Goal: Entertainment & Leisure: Browse casually

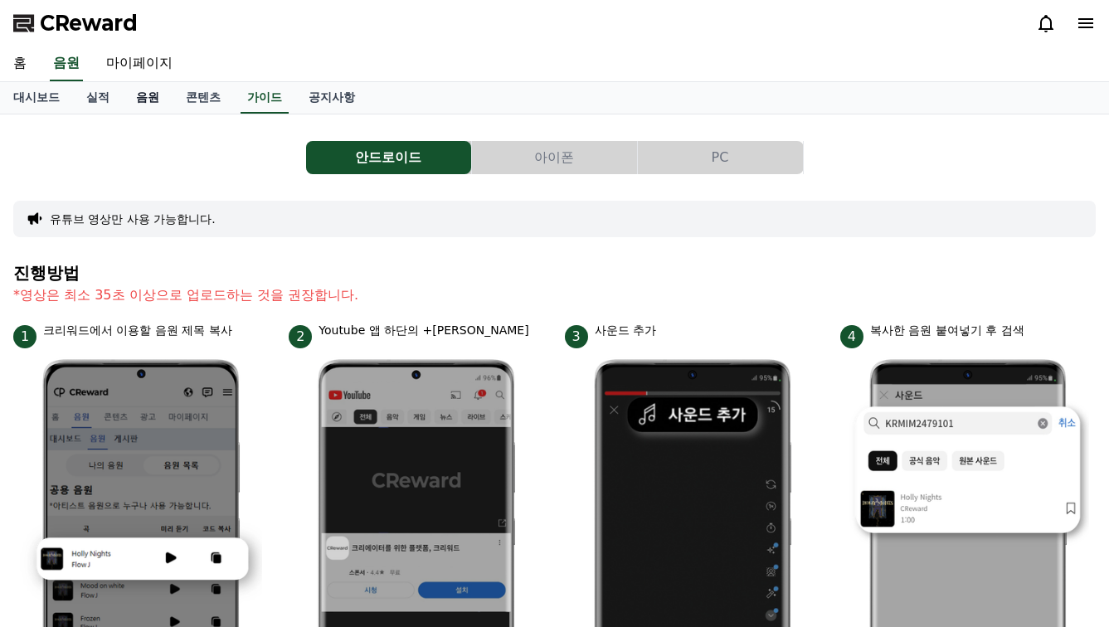
click at [130, 105] on link "음원" at bounding box center [148, 98] width 50 height 32
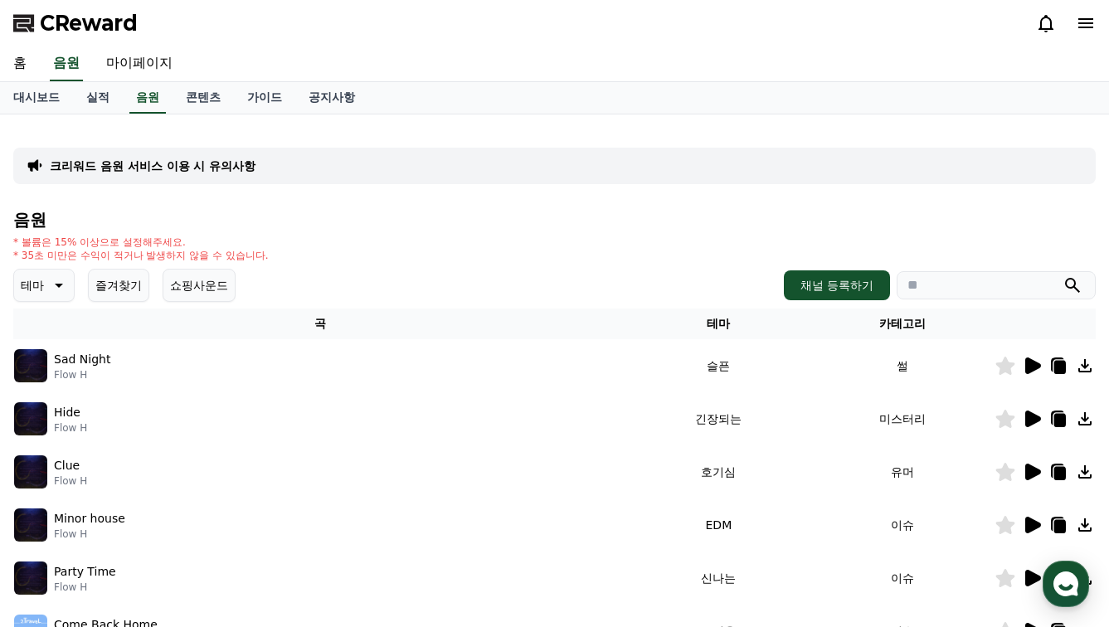
click at [134, 24] on span "CReward" at bounding box center [89, 23] width 98 height 27
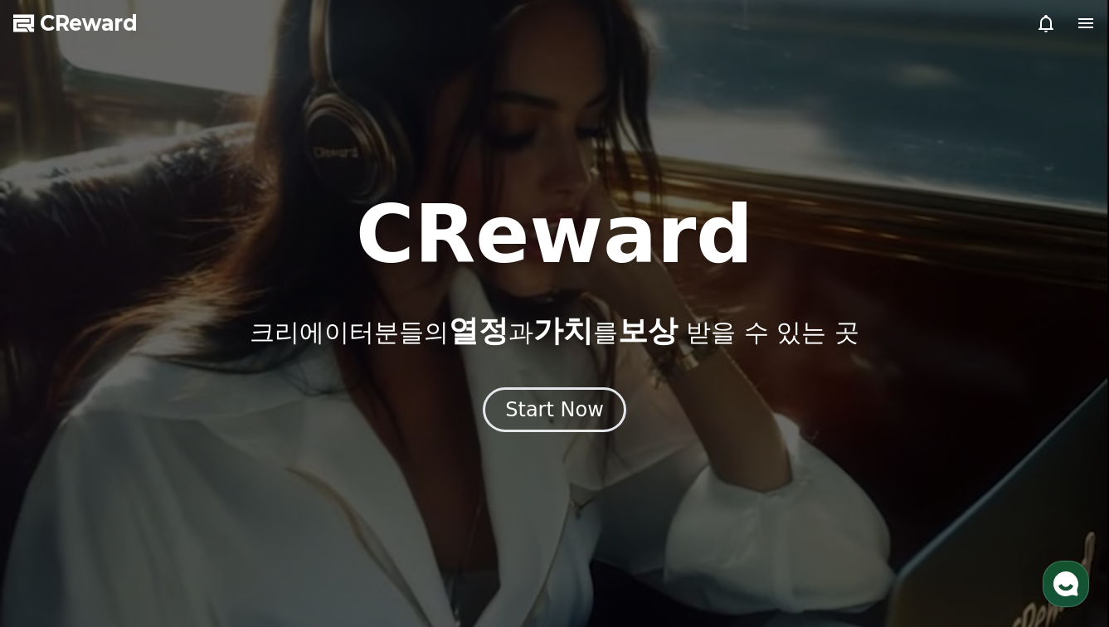
click at [134, 24] on span "CReward" at bounding box center [89, 23] width 98 height 27
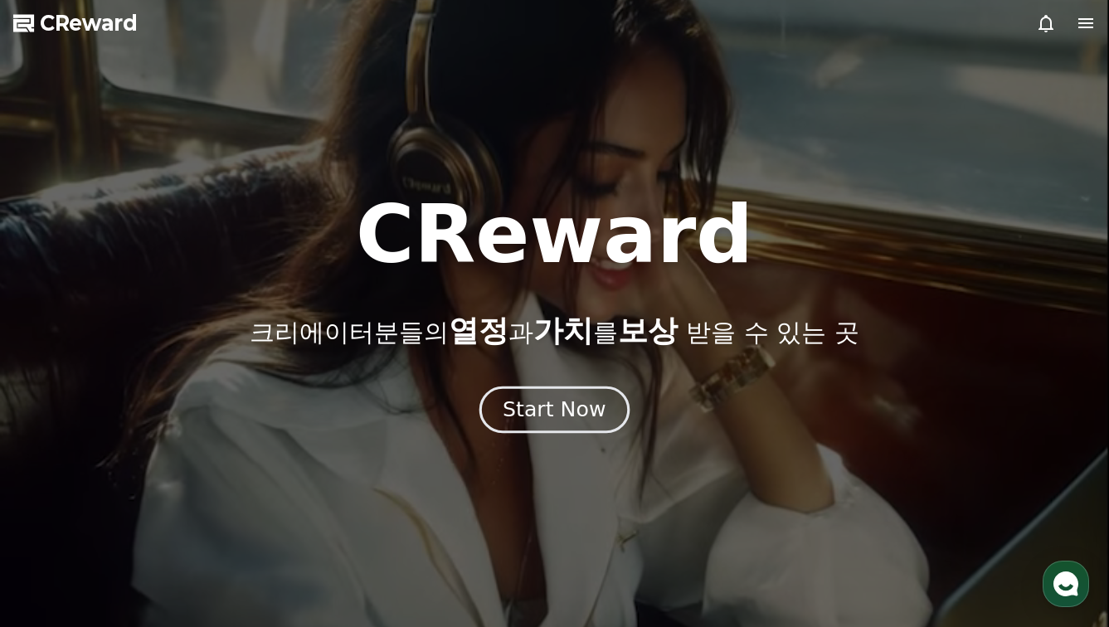
click at [530, 417] on div "Start Now" at bounding box center [554, 410] width 103 height 28
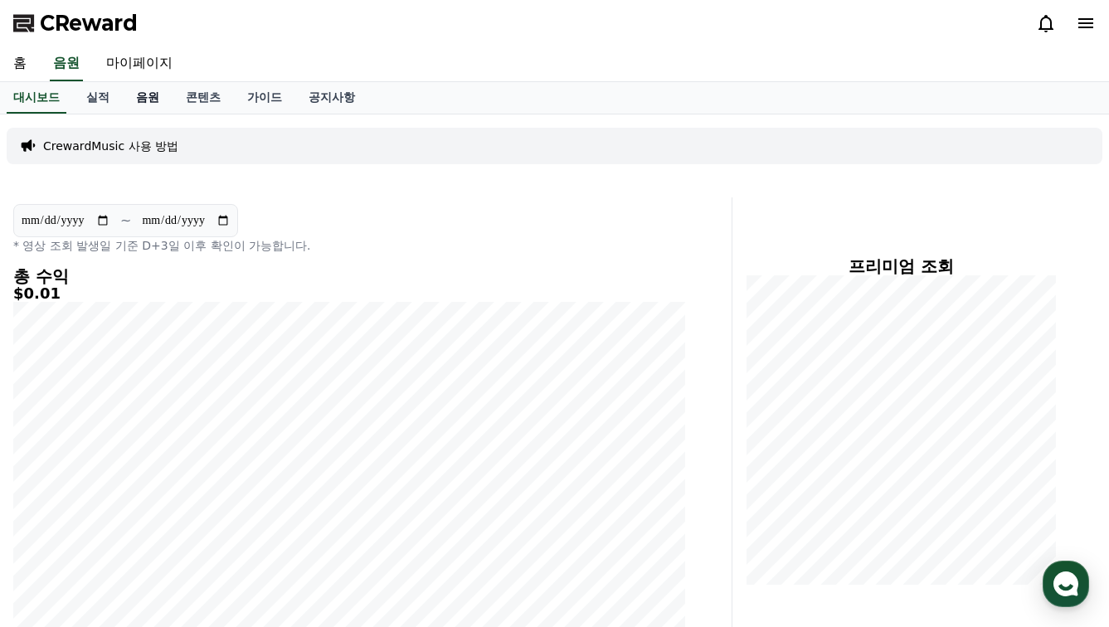
click at [132, 100] on link "음원" at bounding box center [148, 98] width 50 height 32
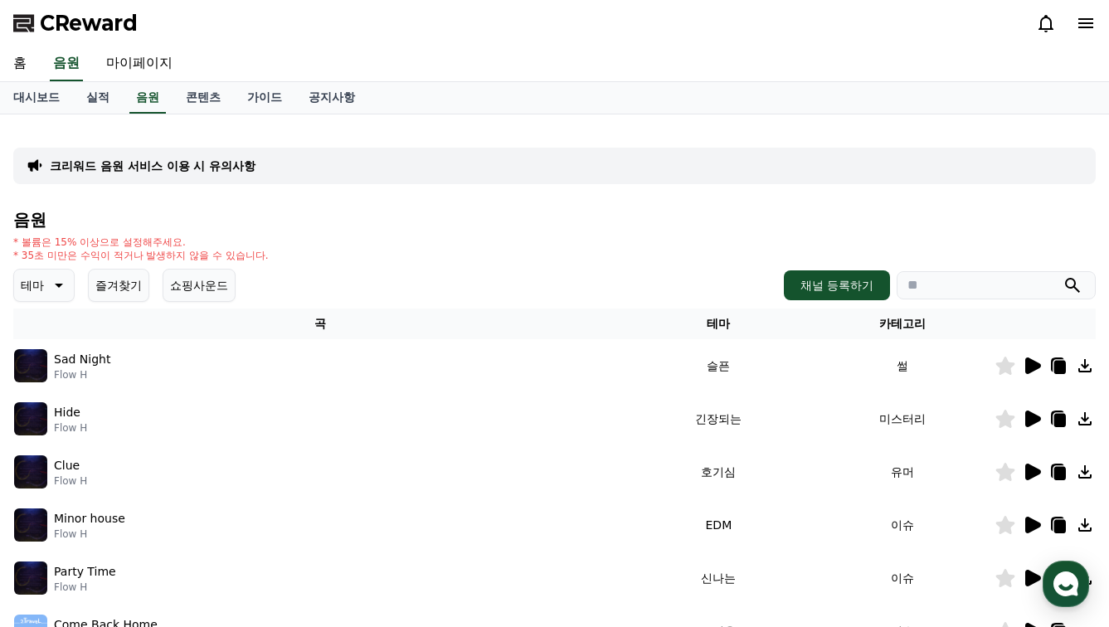
click at [53, 283] on icon at bounding box center [57, 285] width 20 height 20
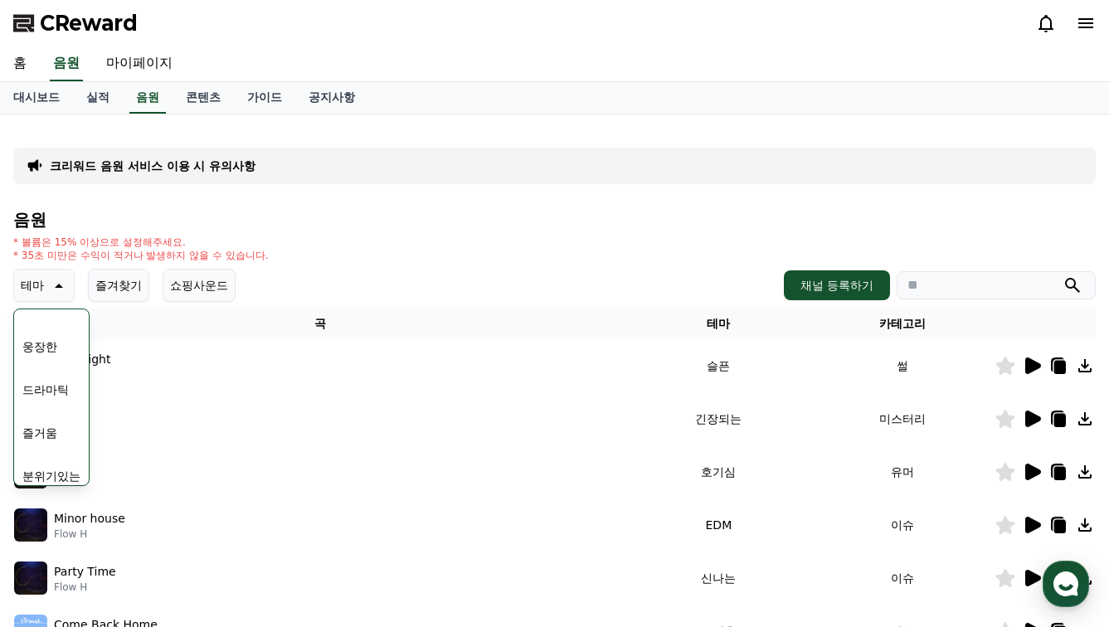
scroll to position [328, 0]
click at [36, 343] on button "웅장한" at bounding box center [40, 346] width 48 height 36
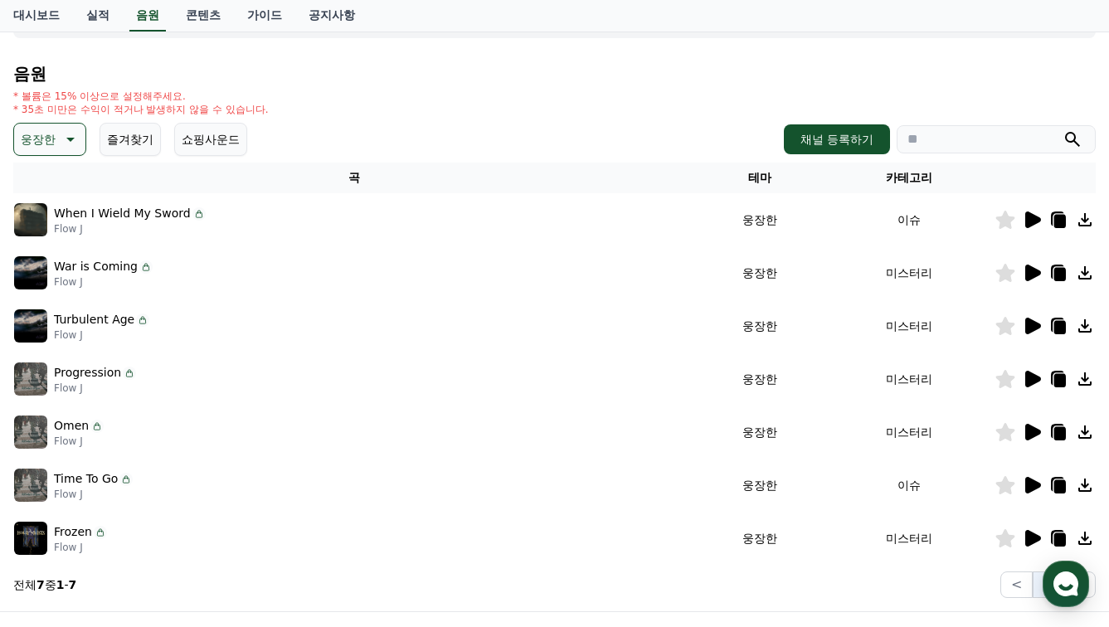
scroll to position [150, 0]
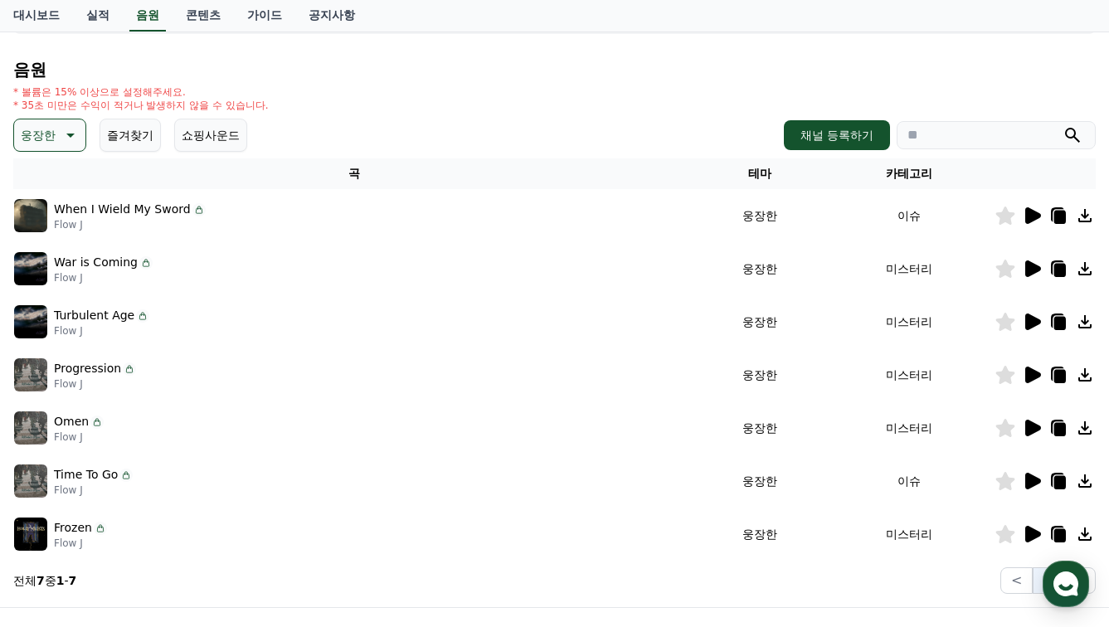
click at [1032, 265] on icon at bounding box center [1033, 268] width 16 height 17
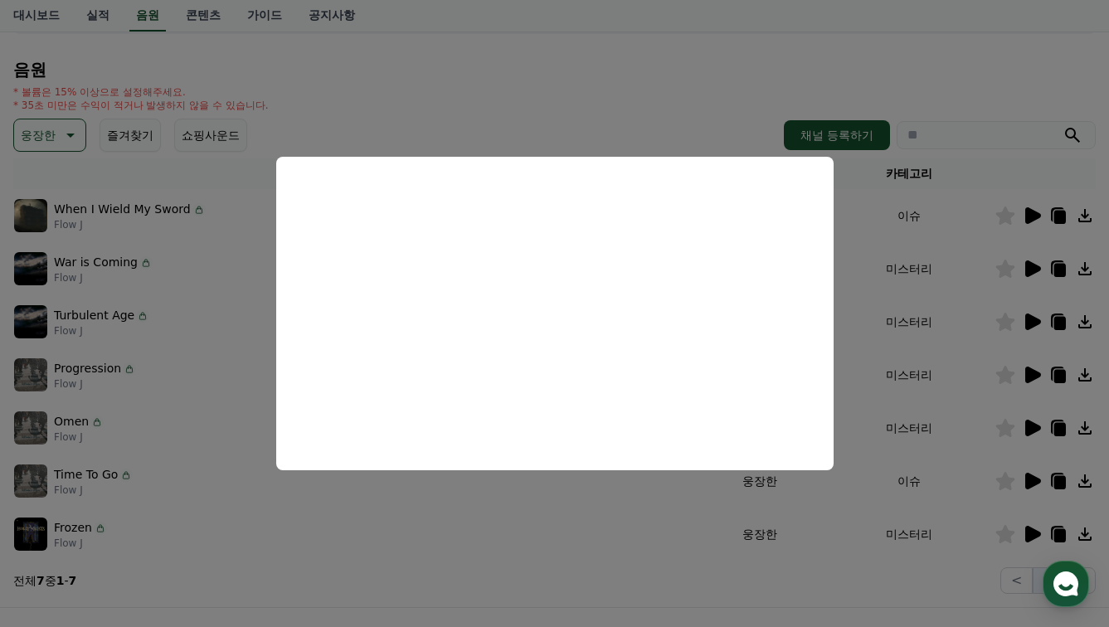
click at [210, 313] on button "close modal" at bounding box center [554, 313] width 1109 height 627
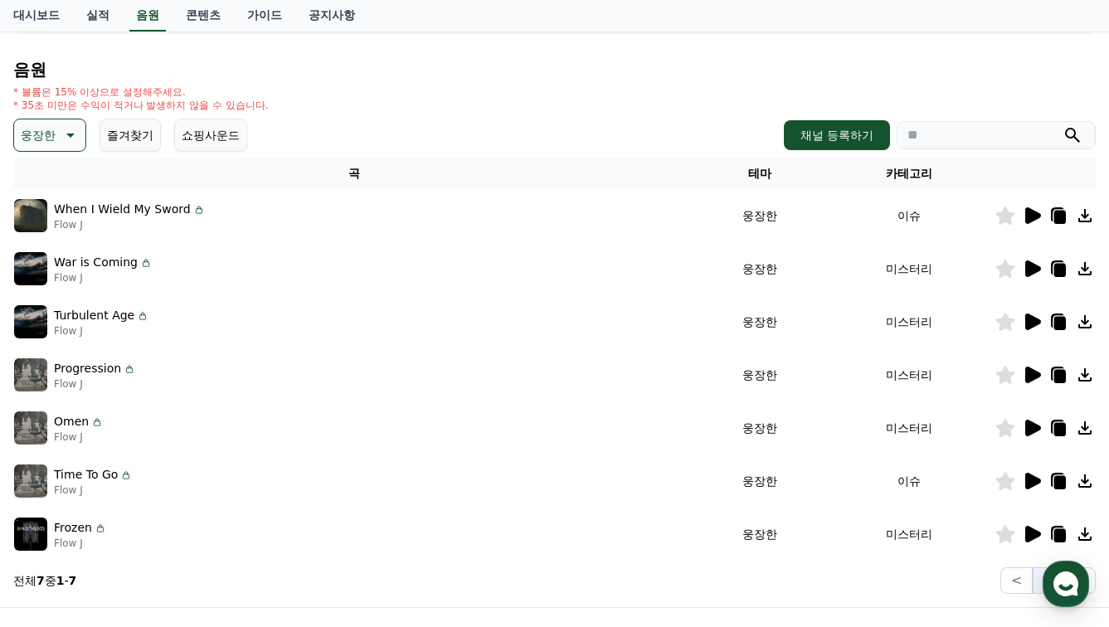
click at [172, 207] on p "When I Wield My Sword" at bounding box center [122, 209] width 137 height 17
click at [1038, 219] on icon at bounding box center [1032, 216] width 20 height 20
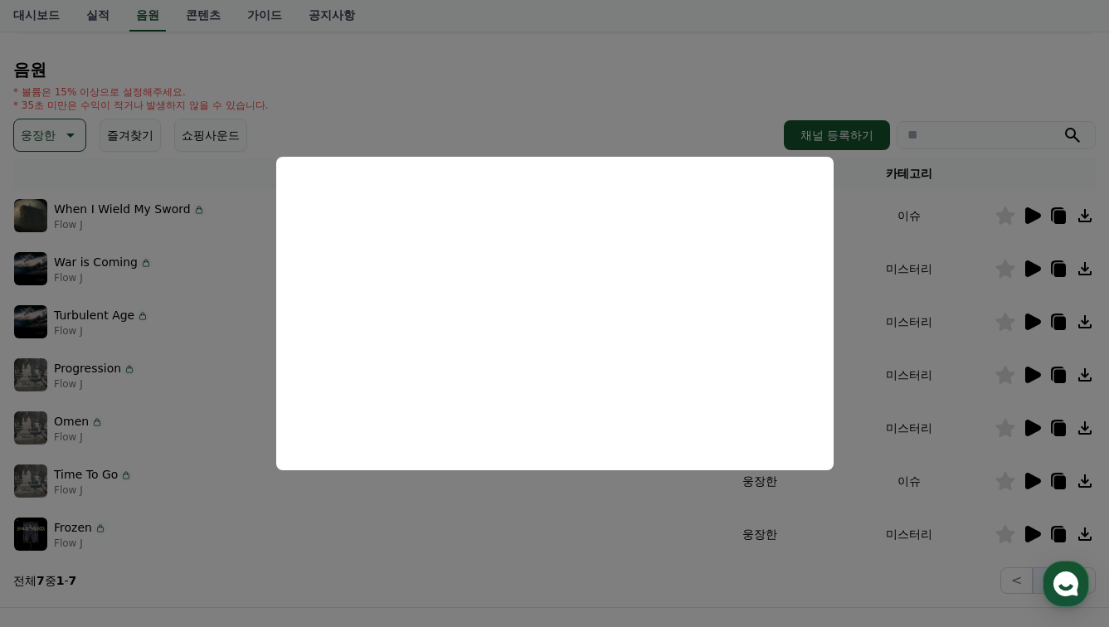
click at [915, 323] on button "close modal" at bounding box center [554, 313] width 1109 height 627
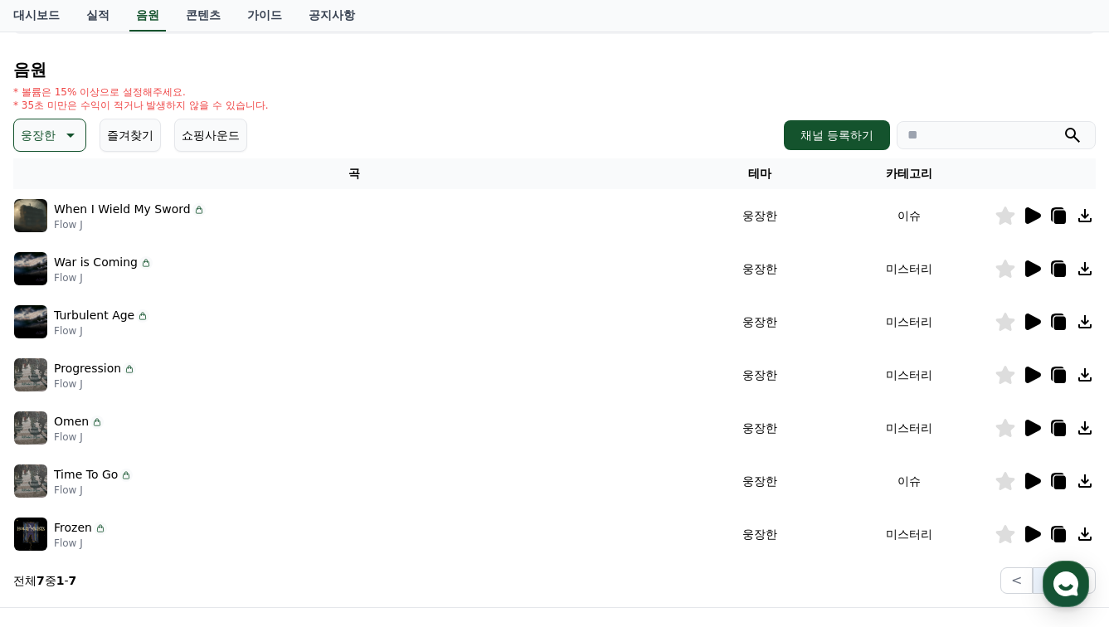
click at [1036, 482] on icon at bounding box center [1033, 481] width 16 height 17
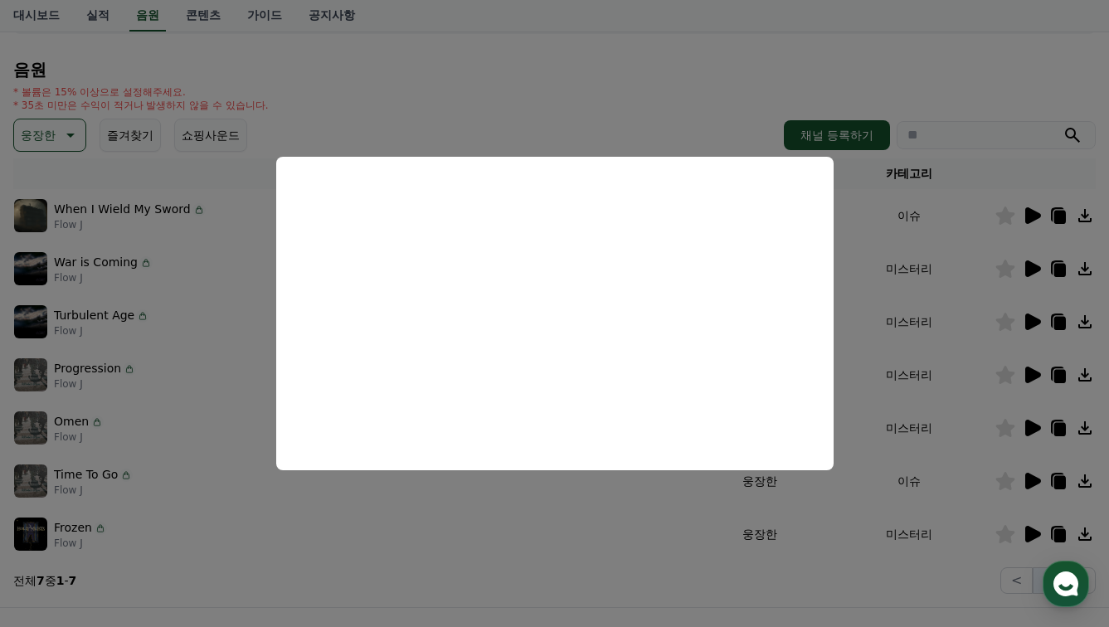
click at [863, 334] on button "close modal" at bounding box center [554, 313] width 1109 height 627
click at [1026, 221] on icon at bounding box center [1033, 215] width 16 height 17
click at [537, 497] on button "close modal" at bounding box center [554, 313] width 1109 height 627
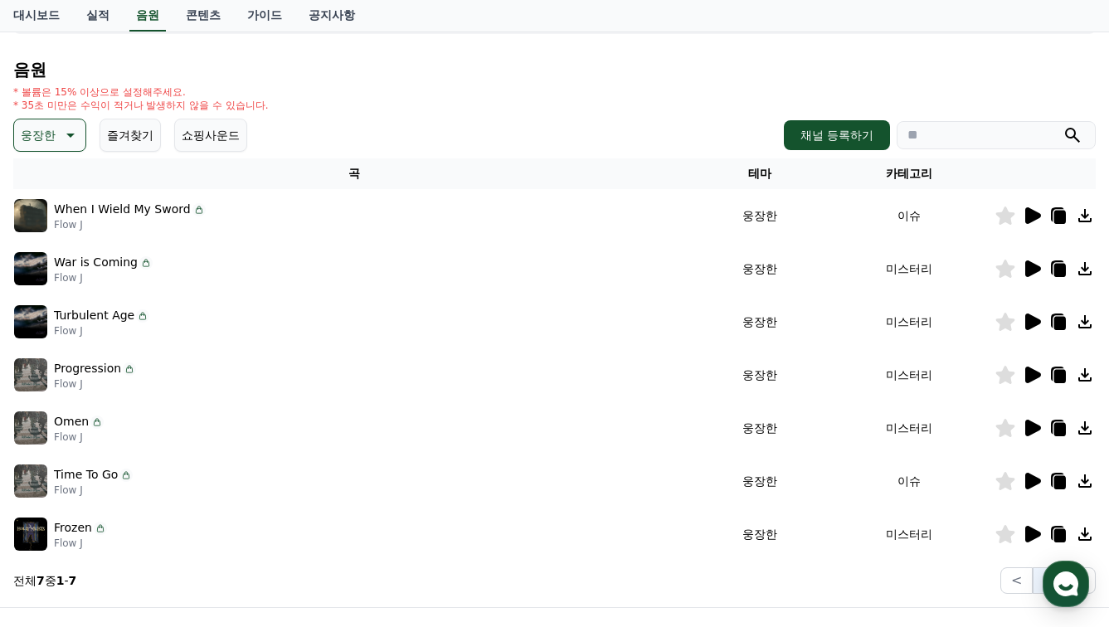
click at [1030, 321] on icon at bounding box center [1033, 322] width 16 height 17
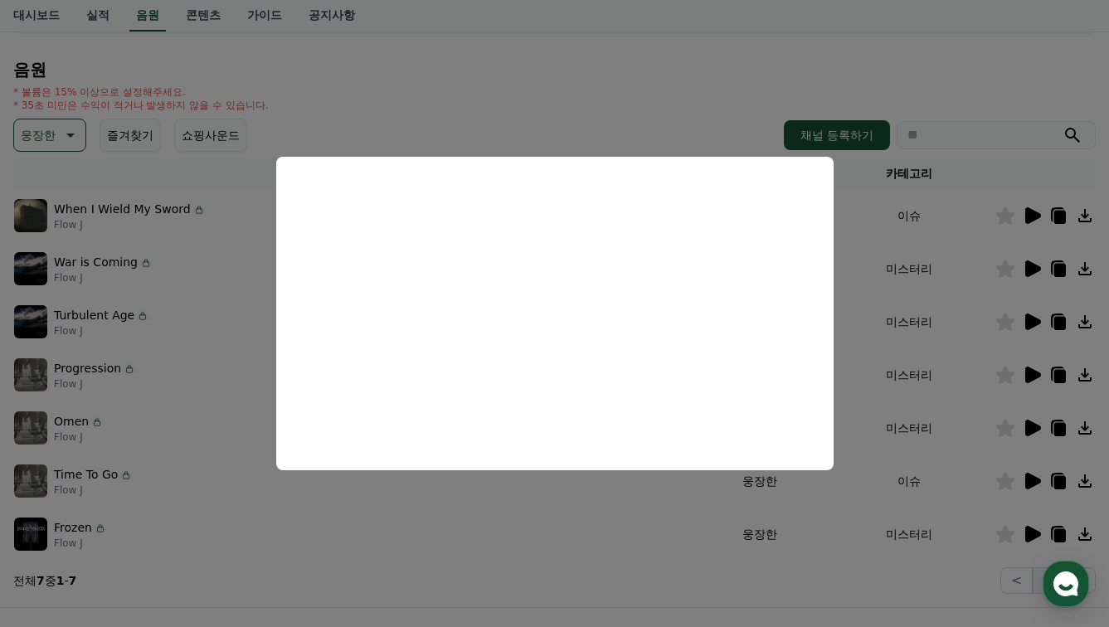
click at [494, 498] on button "close modal" at bounding box center [554, 313] width 1109 height 627
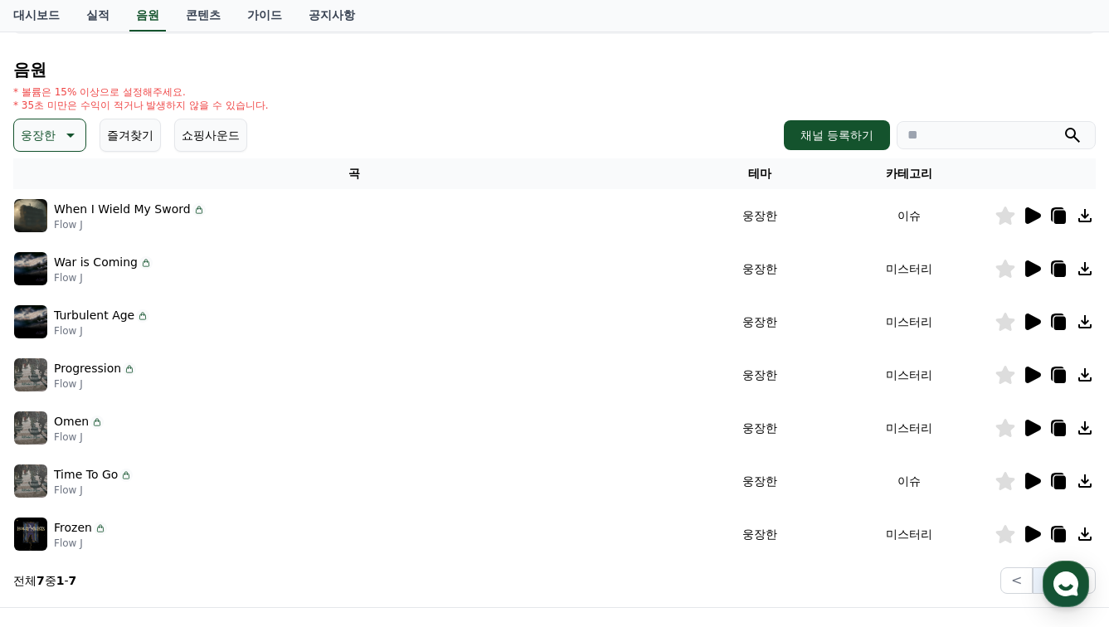
click at [1028, 476] on icon at bounding box center [1033, 481] width 16 height 17
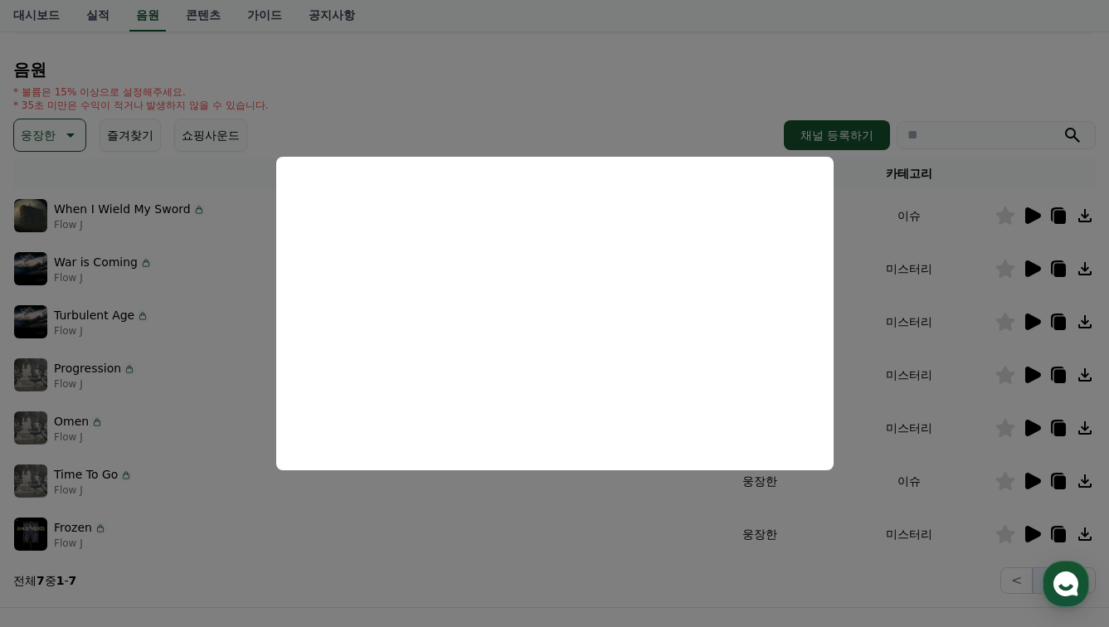
click at [887, 314] on button "close modal" at bounding box center [554, 313] width 1109 height 627
